Goal: Find contact information: Find contact information

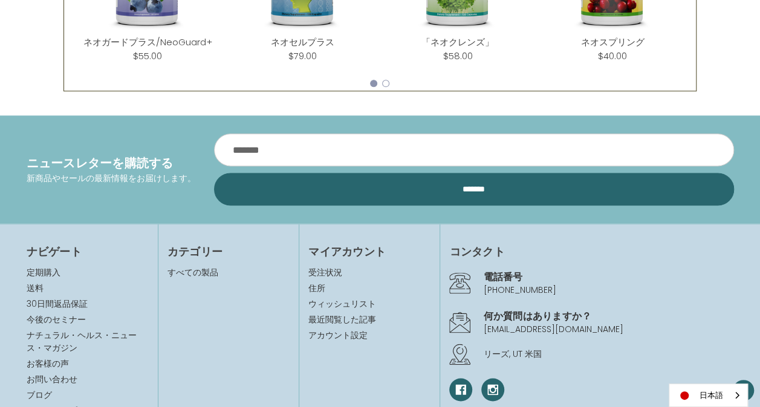
scroll to position [725, 0]
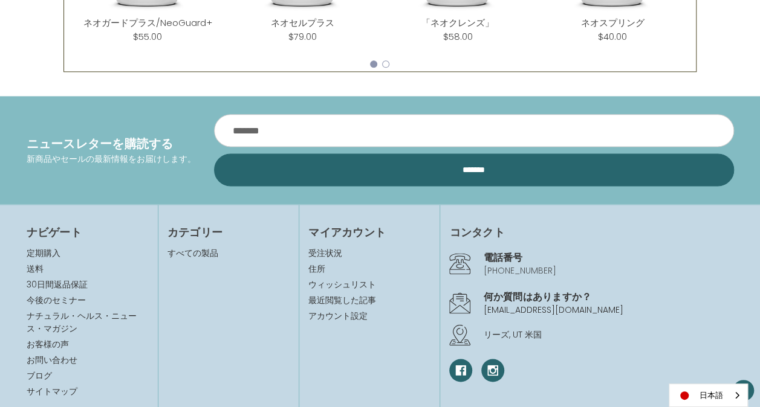
click at [488, 265] on link "[PHONE_NUMBER]" at bounding box center [519, 271] width 73 height 12
click at [66, 354] on link "お問い合わせ" at bounding box center [52, 360] width 51 height 12
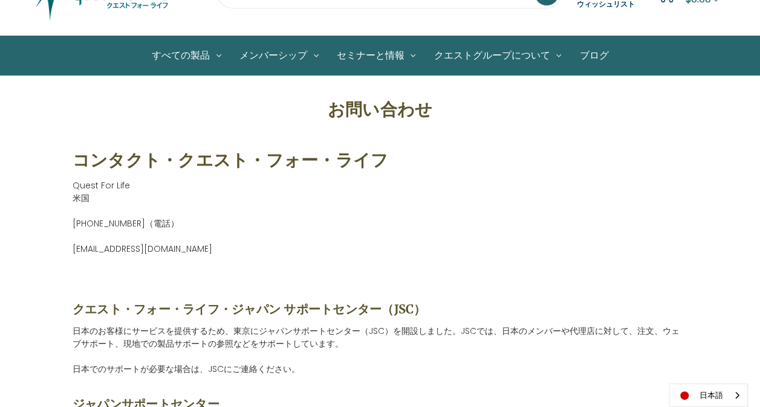
scroll to position [60, 0]
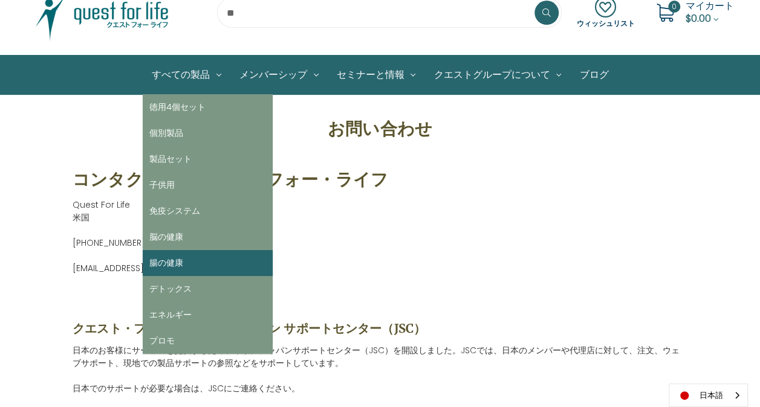
click at [174, 254] on link "腸の健康" at bounding box center [208, 263] width 130 height 26
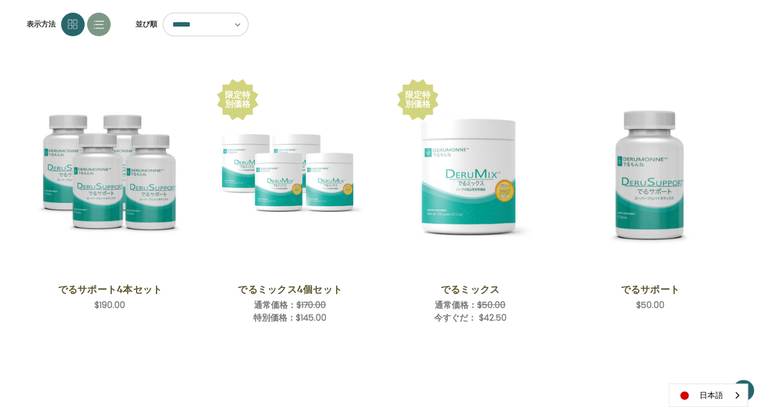
scroll to position [181, 0]
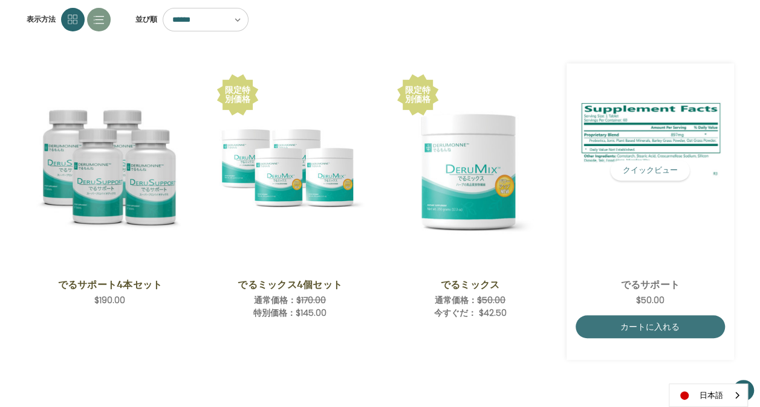
click at [653, 280] on link "でるサポート" at bounding box center [650, 284] width 136 height 15
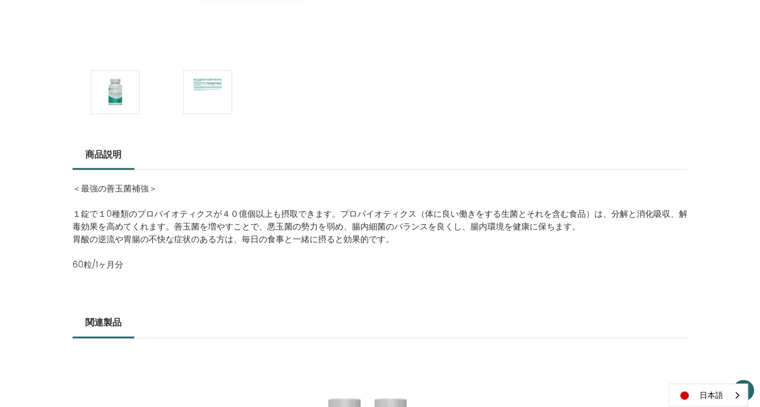
scroll to position [484, 0]
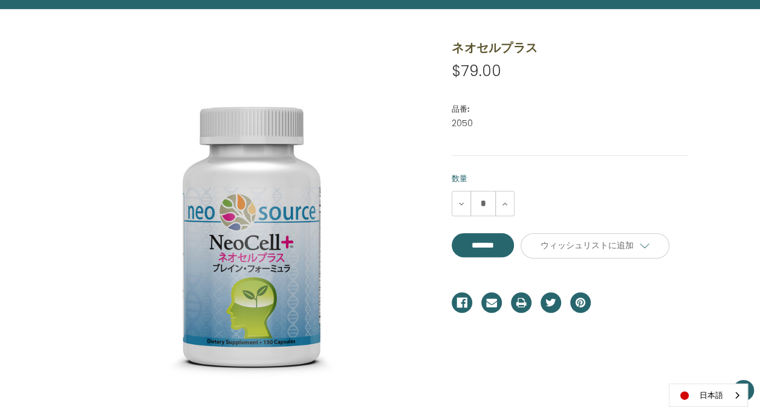
scroll to position [121, 0]
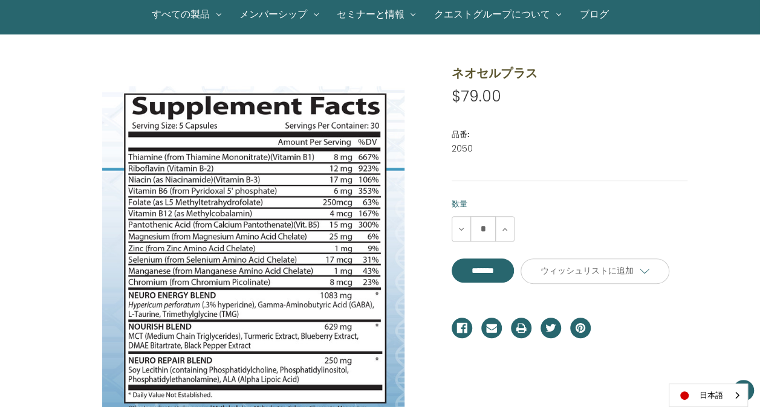
click at [97, 180] on section at bounding box center [253, 289] width 379 height 451
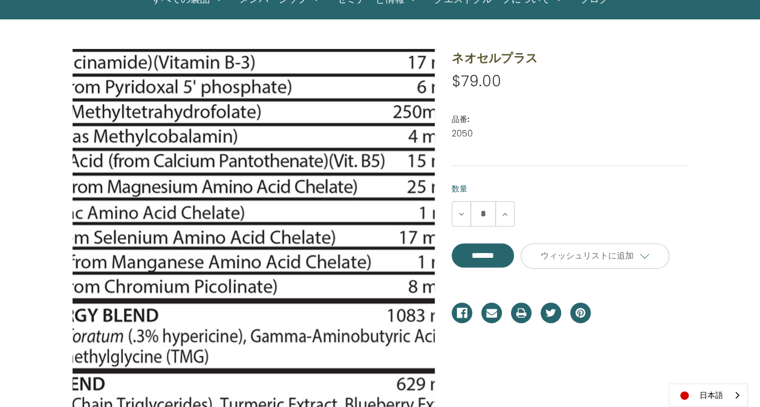
scroll to position [0, 0]
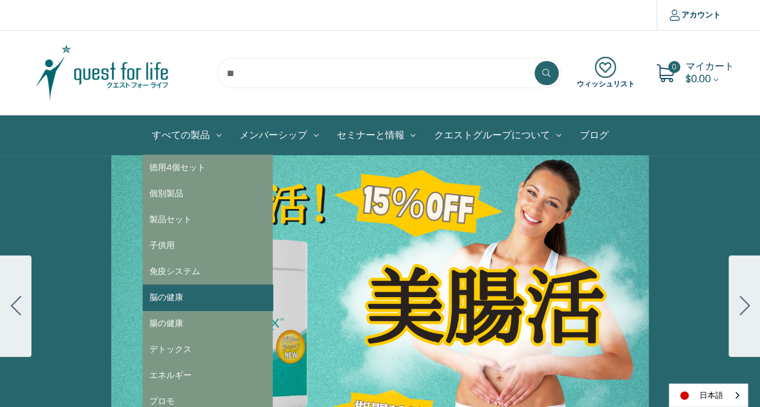
click at [175, 292] on link "脳の健康" at bounding box center [208, 298] width 130 height 26
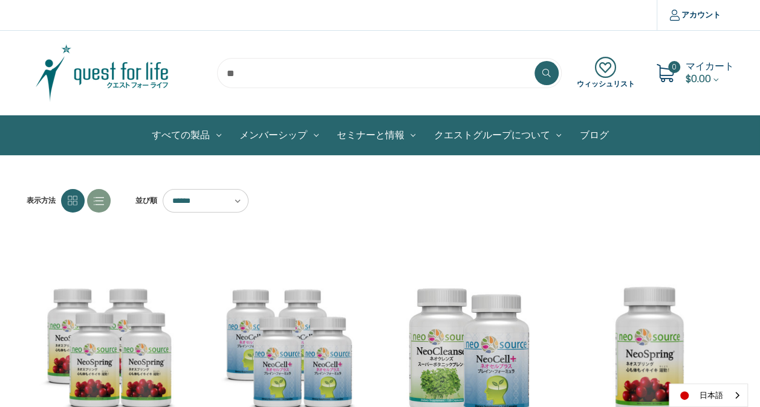
click at [746, 65] on section "ウィッシュリスト 0 マイカート $0.00" at bounding box center [380, 73] width 760 height 85
click at [745, 39] on section "ウィッシュリスト 0 マイカート $0.00" at bounding box center [380, 73] width 760 height 85
click at [465, 167] on link "お問い合わせ" at bounding box center [490, 168] width 133 height 26
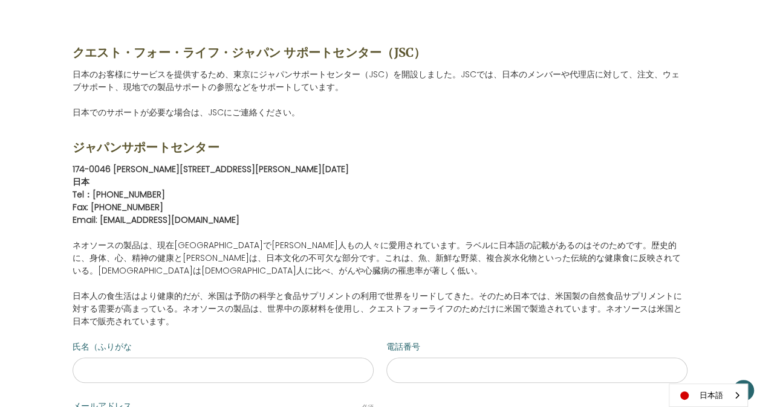
scroll to position [363, 0]
